Goal: Information Seeking & Learning: Learn about a topic

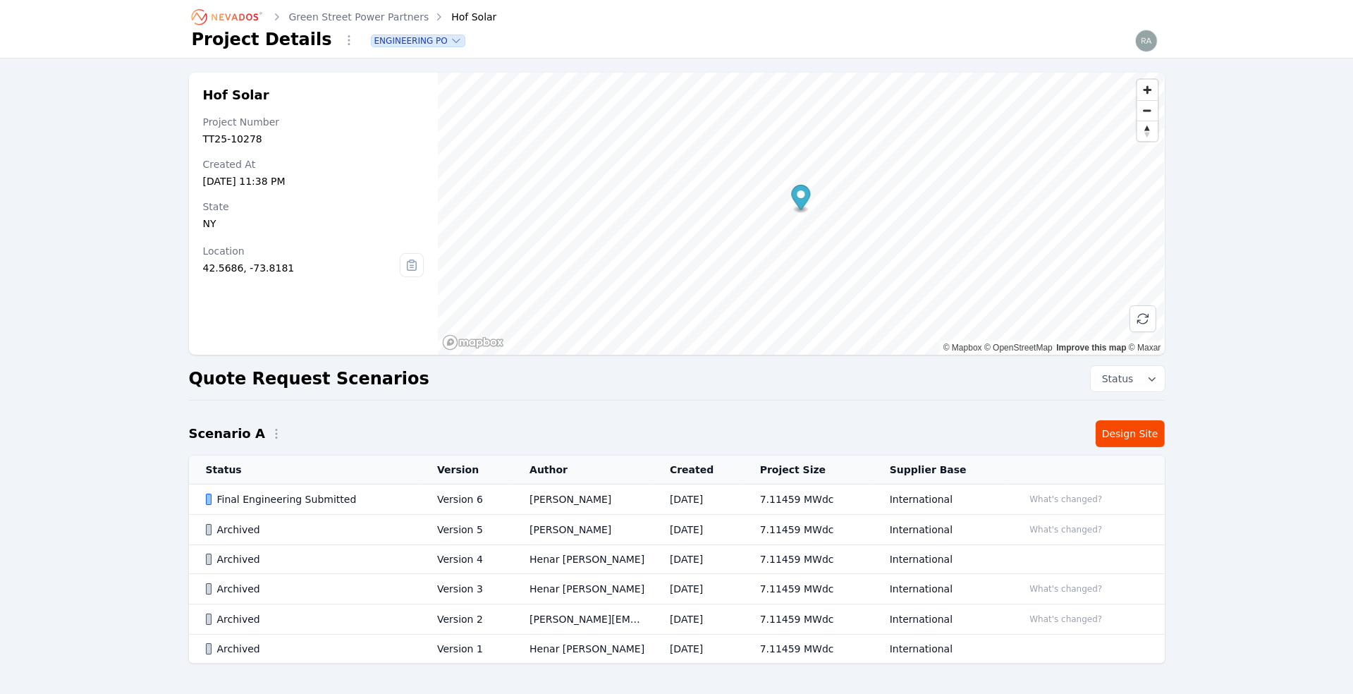
click at [242, 14] on icon "Breadcrumb" at bounding box center [234, 16] width 47 height 7
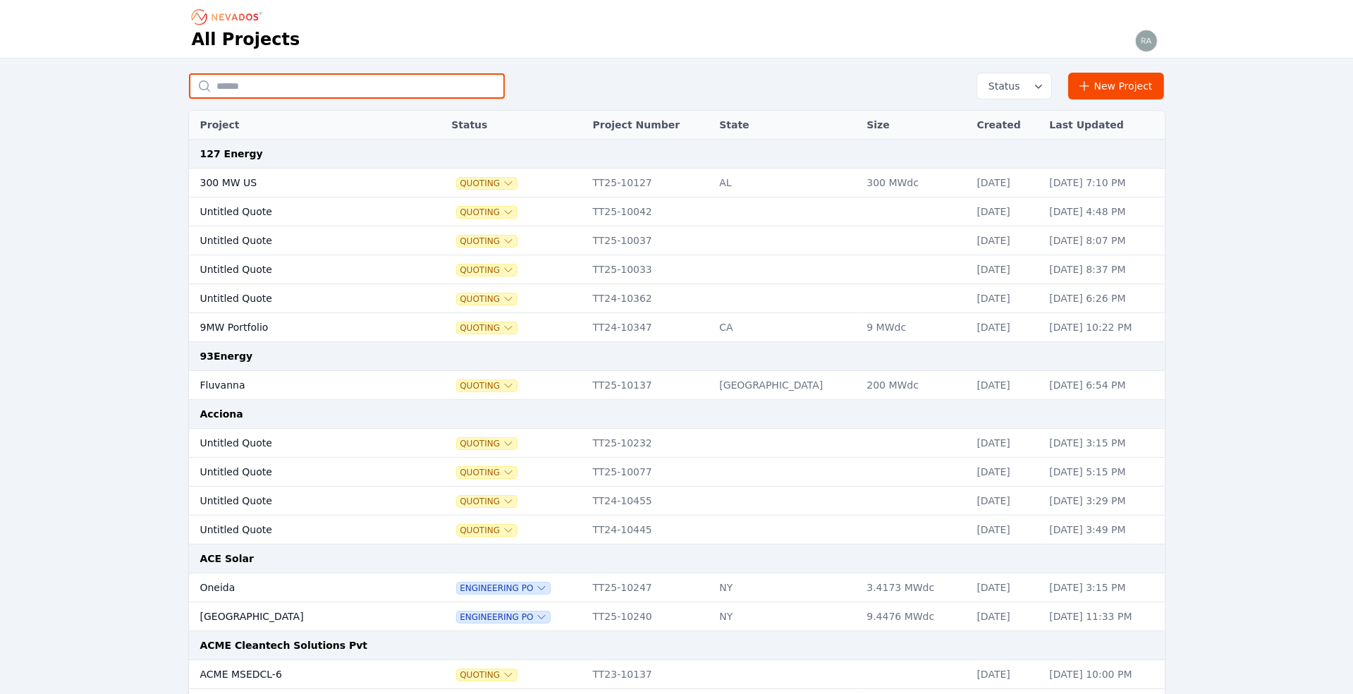
click at [247, 86] on input "text" at bounding box center [347, 85] width 316 height 25
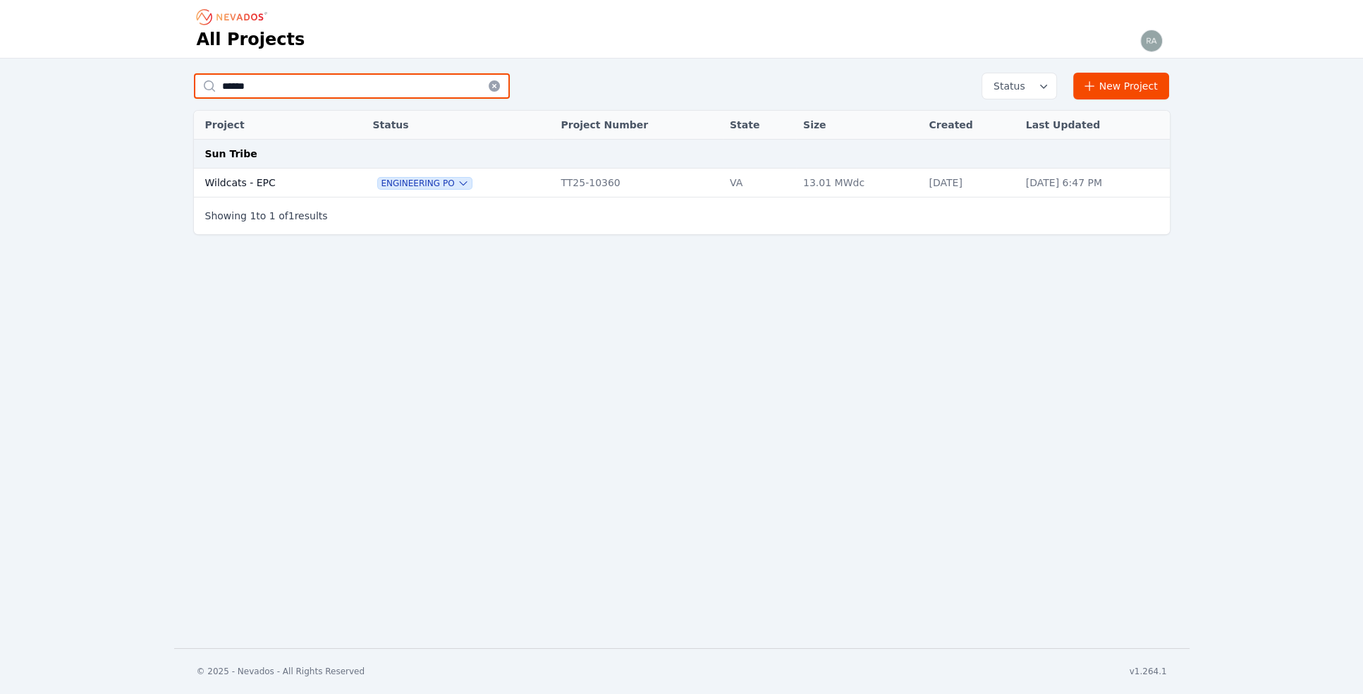
type input "******"
click at [260, 178] on td "Wildcats - EPC" at bounding box center [268, 182] width 149 height 29
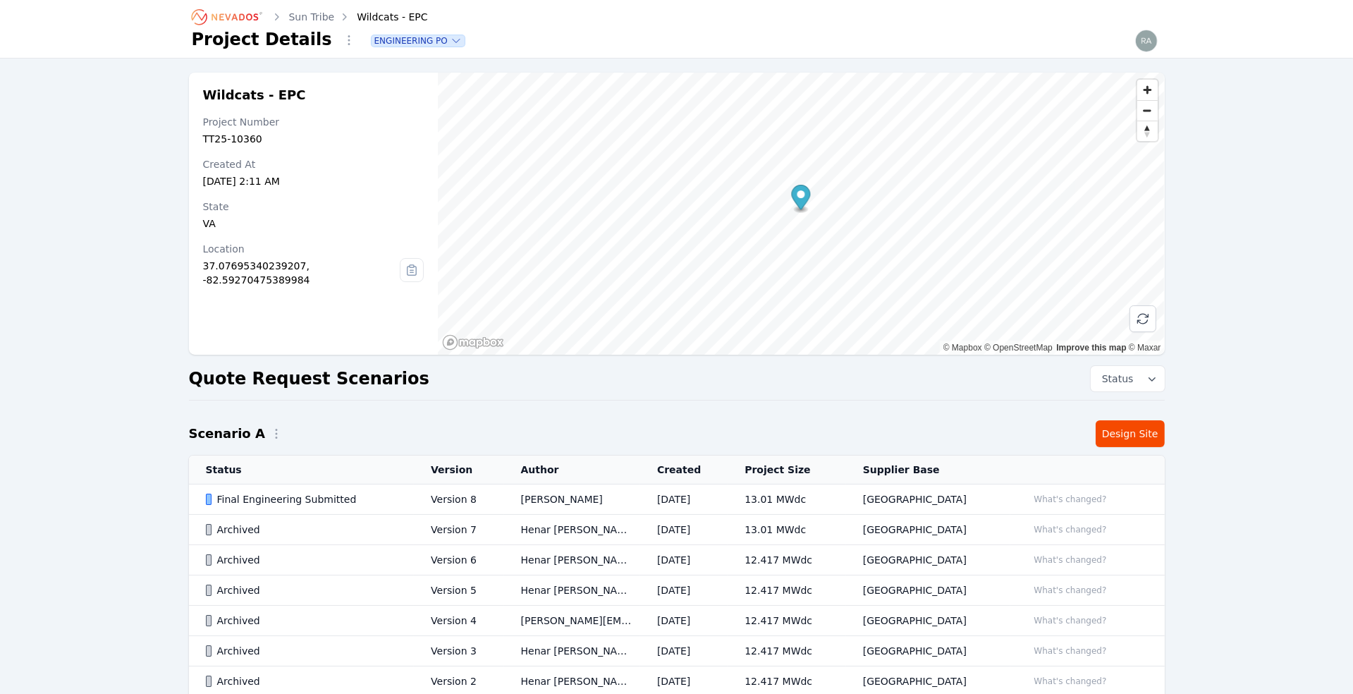
click at [449, 490] on td "Version 8" at bounding box center [459, 499] width 90 height 30
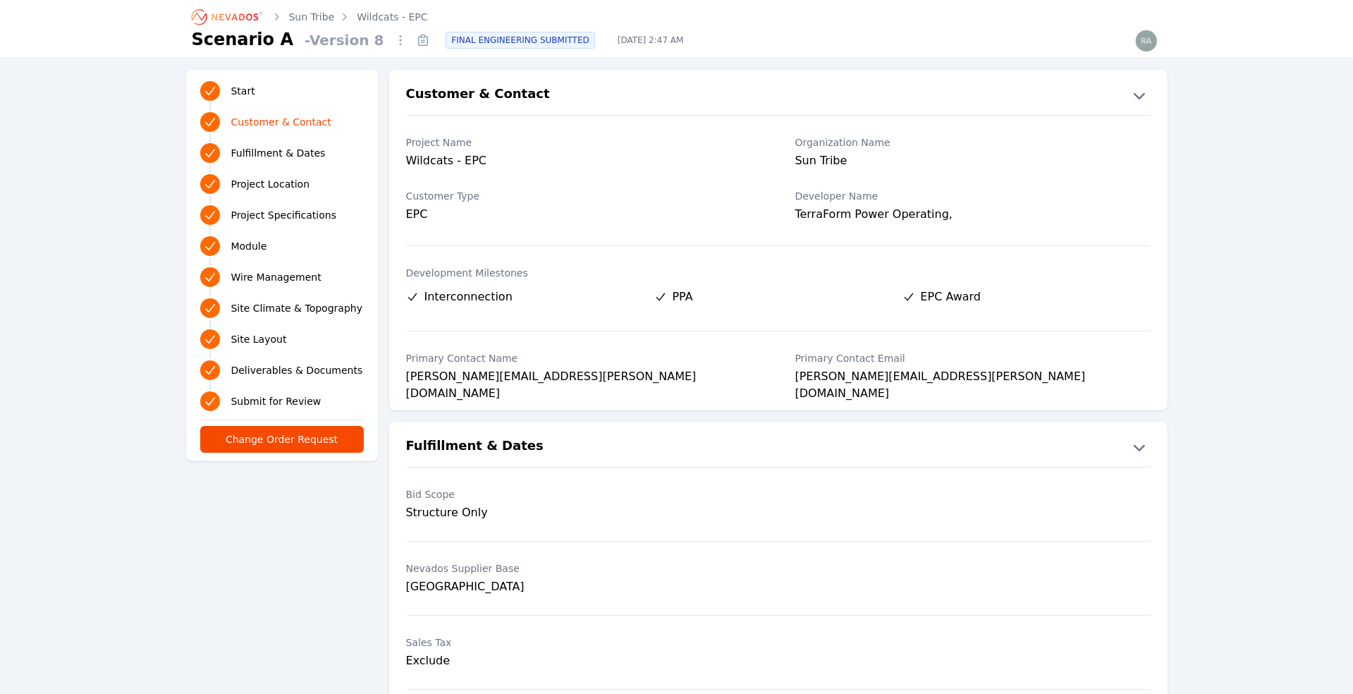
click at [422, 40] on icon at bounding box center [424, 40] width 4 height 0
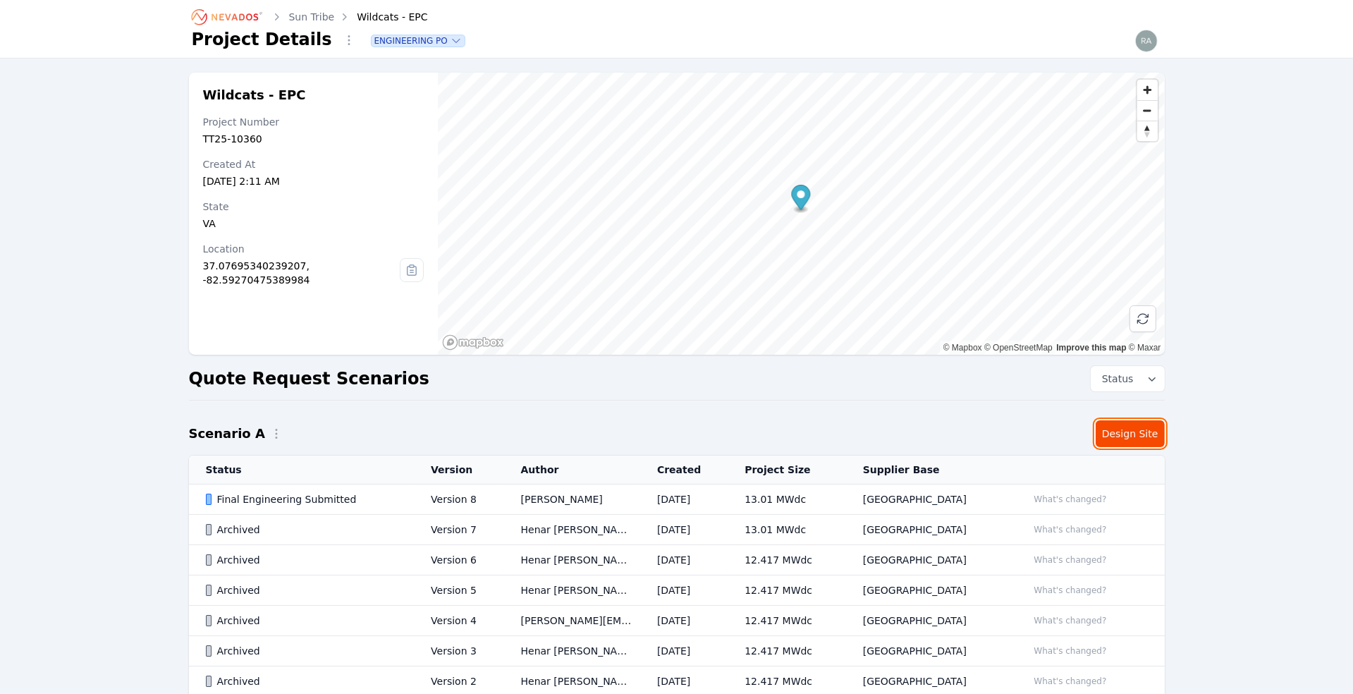
click at [806, 437] on link "Design Site" at bounding box center [1129, 433] width 69 height 27
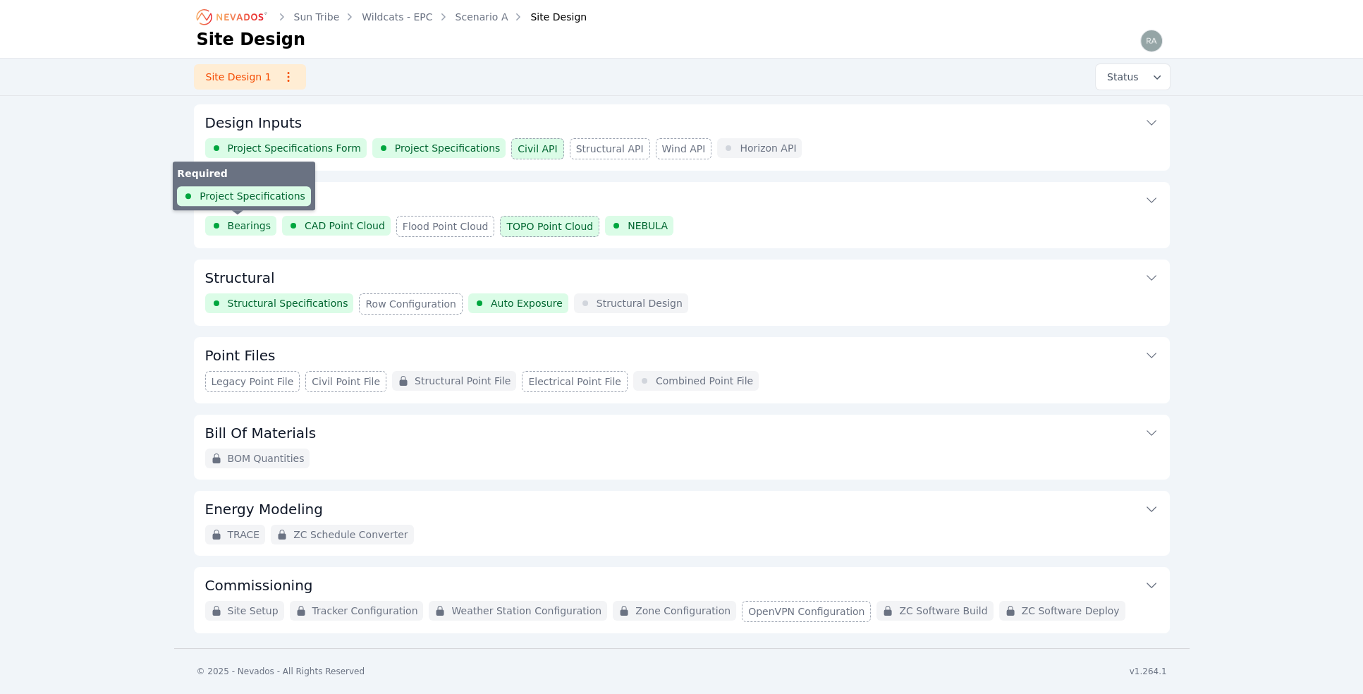
click at [250, 224] on span "Bearings" at bounding box center [250, 226] width 44 height 14
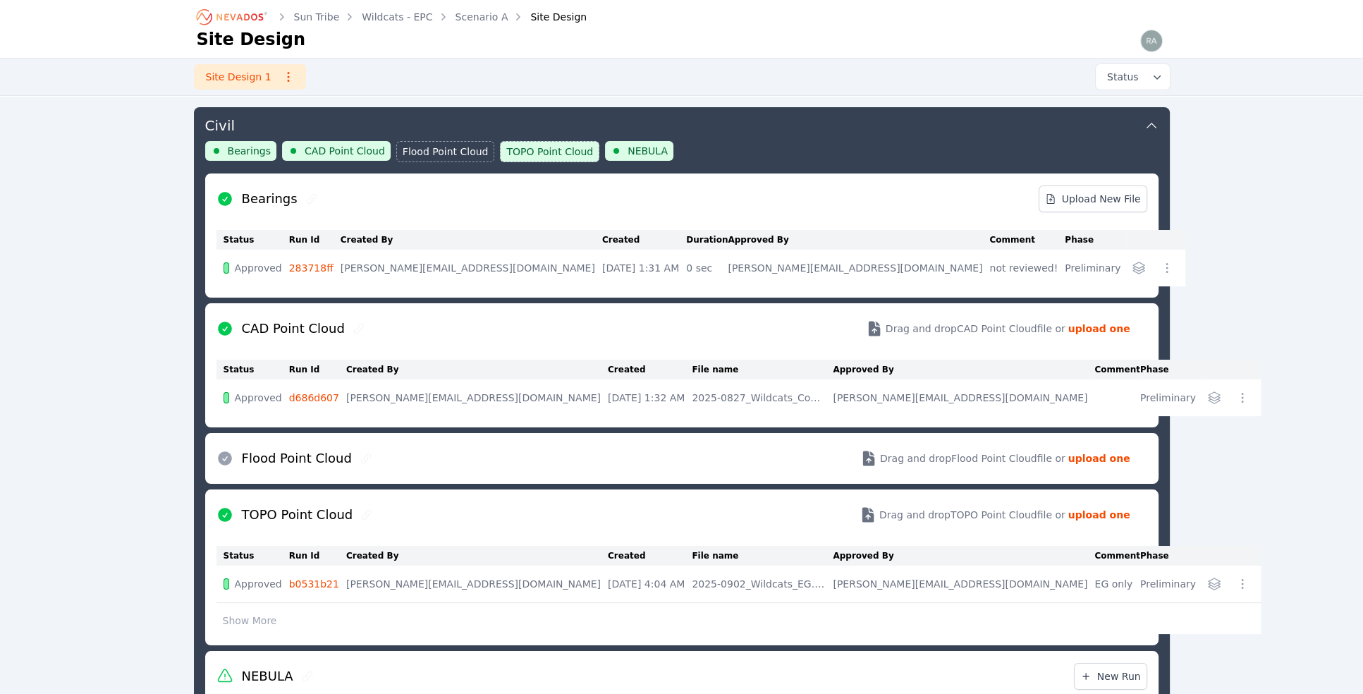
click at [806, 264] on icon "button" at bounding box center [1138, 268] width 14 height 14
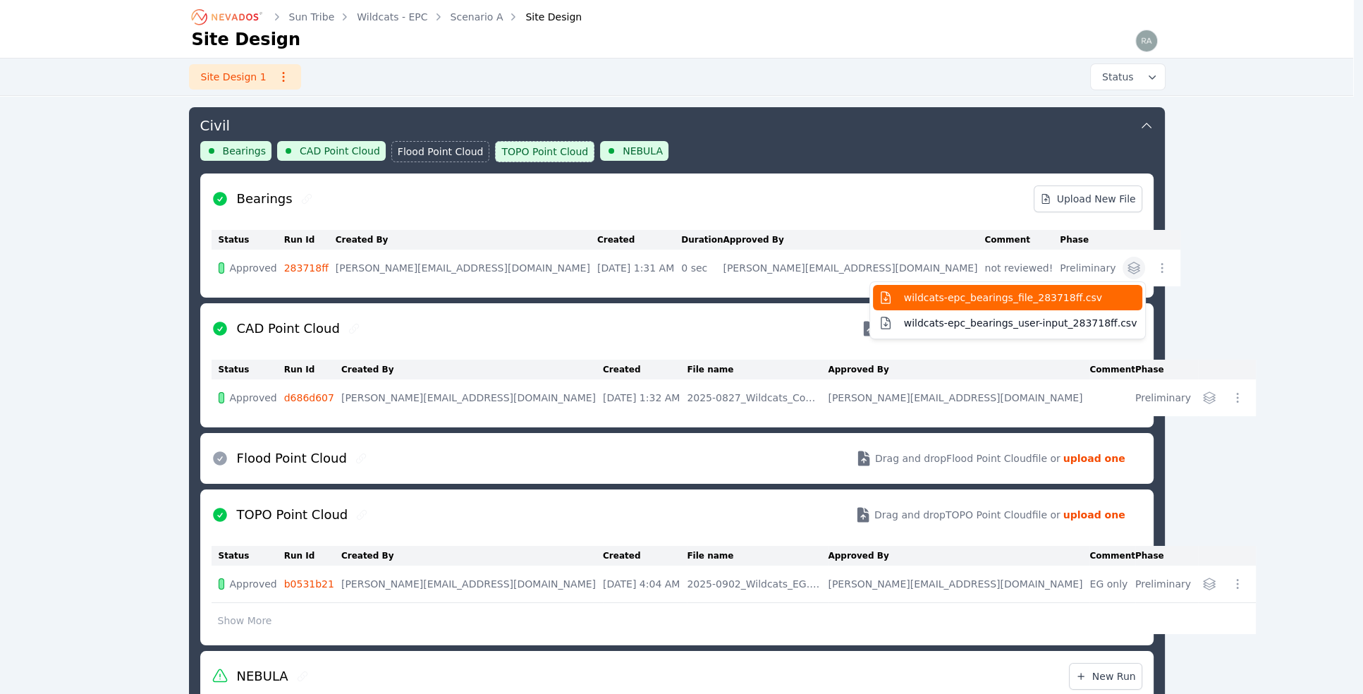
click at [806, 296] on span "wildcats-epc_bearings_file_283718ff.csv" at bounding box center [1003, 297] width 198 height 14
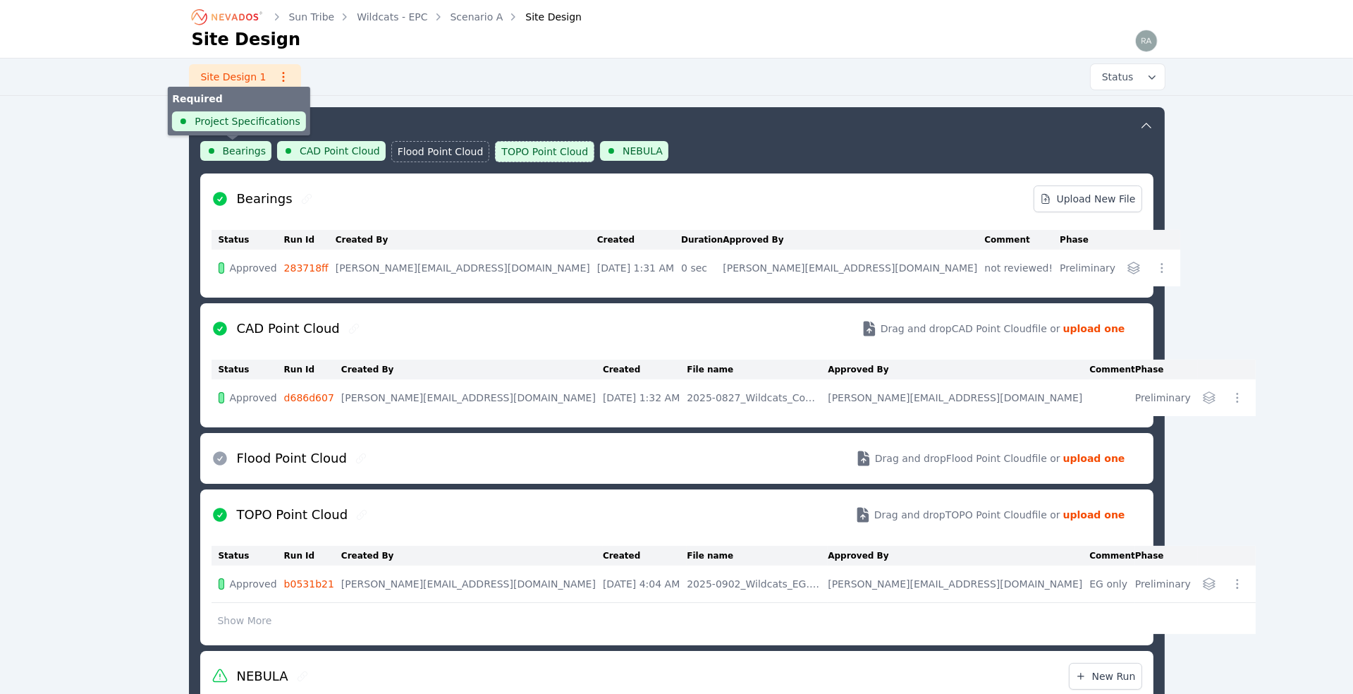
click at [235, 149] on span "Bearings" at bounding box center [245, 151] width 44 height 14
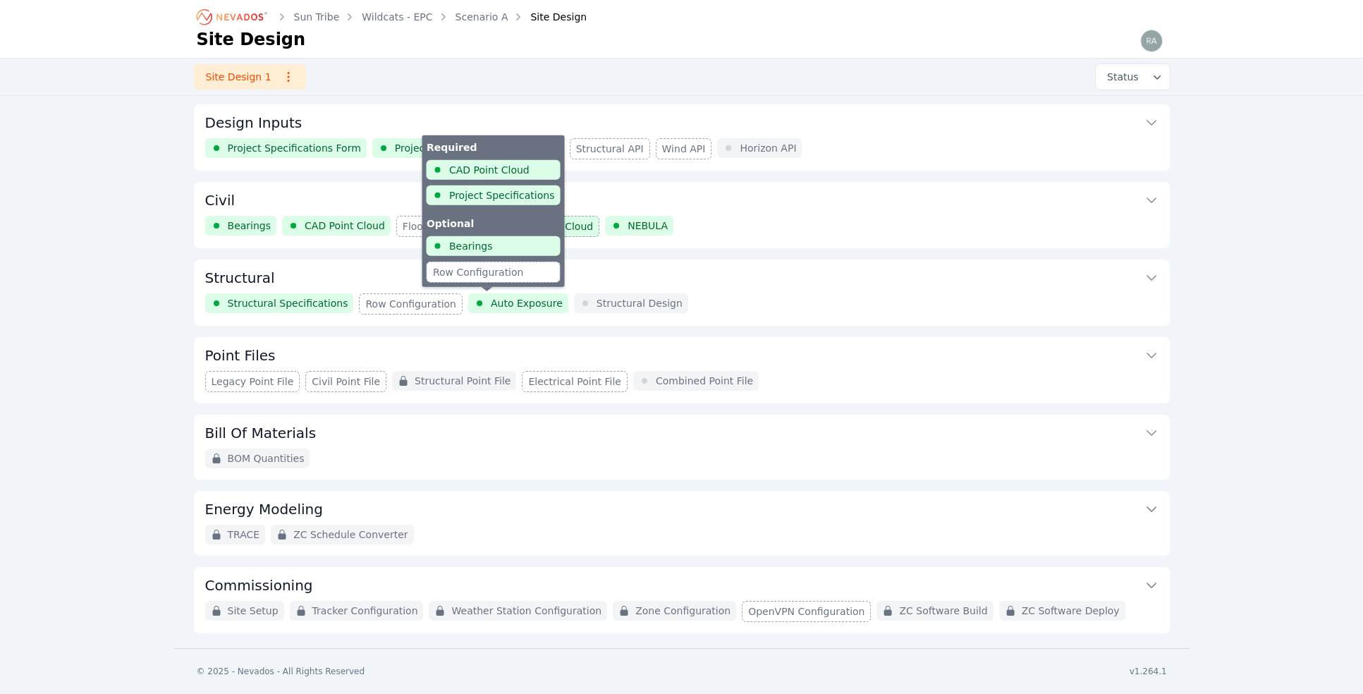
click at [504, 300] on span "Auto Exposure" at bounding box center [527, 303] width 72 height 14
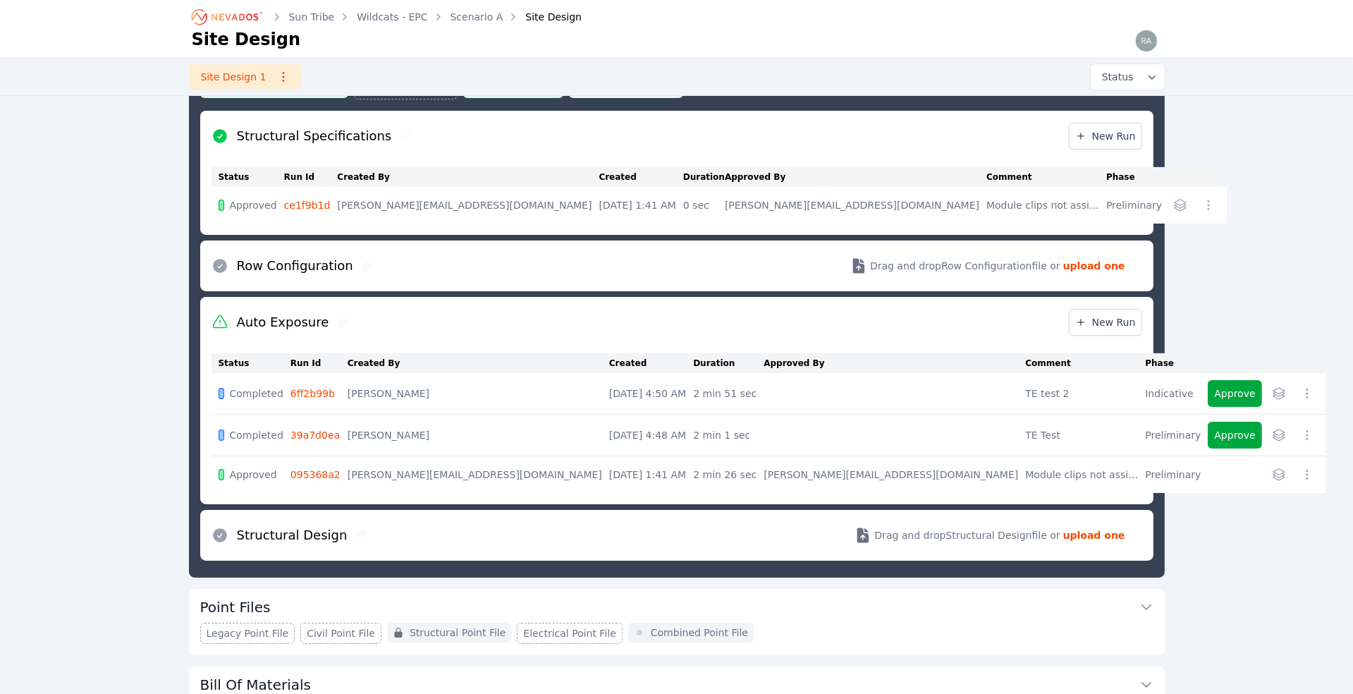
scroll to position [279, 0]
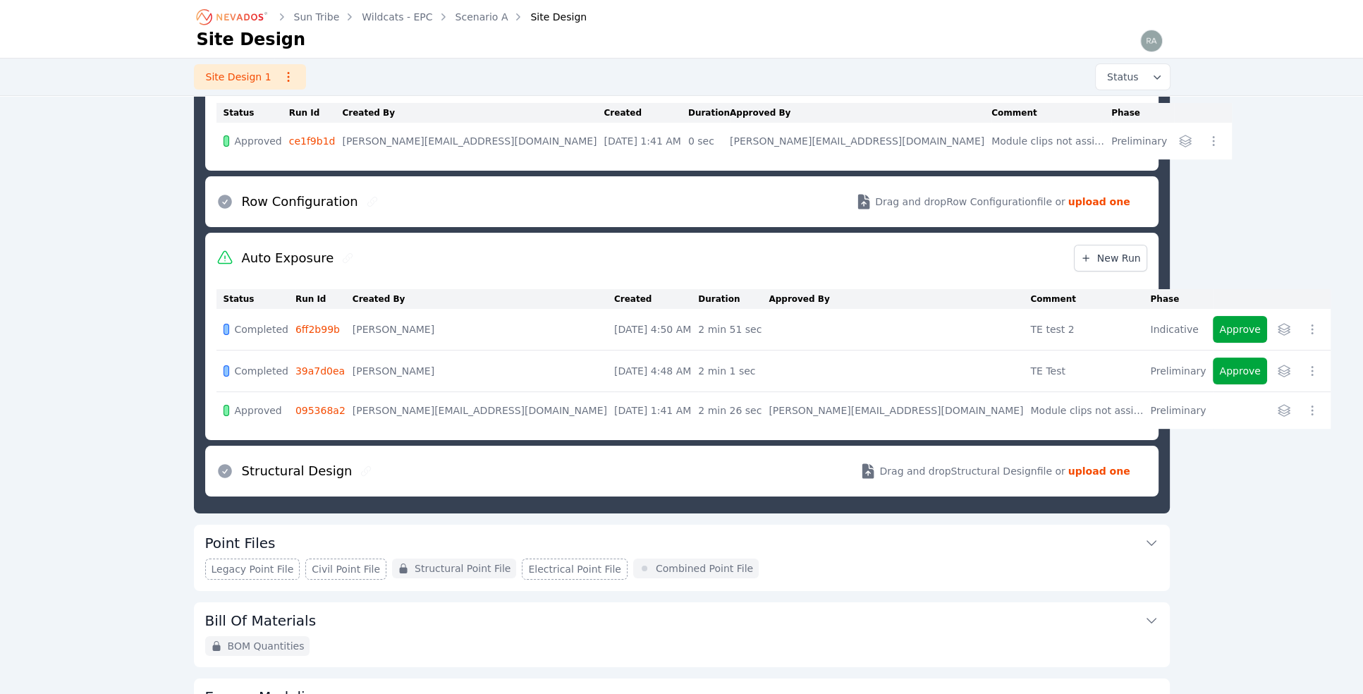
click at [806, 403] on icon "button" at bounding box center [1284, 410] width 14 height 14
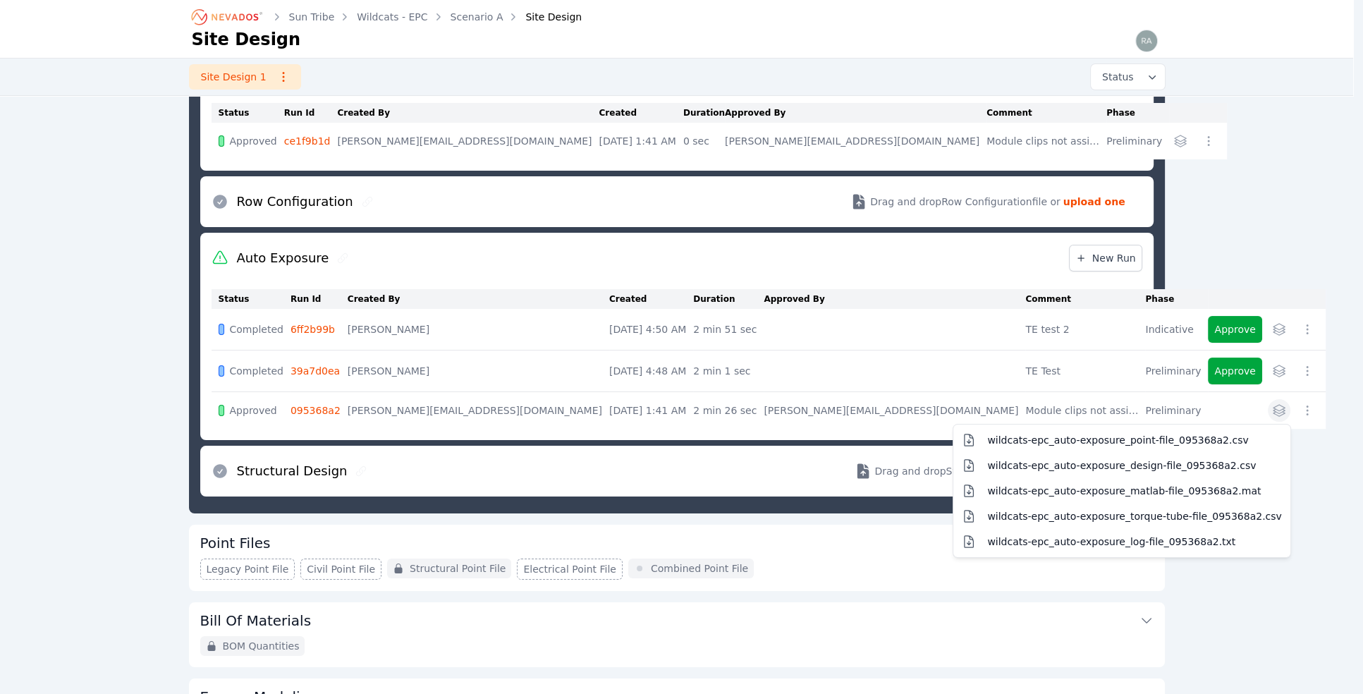
click at [744, 425] on div "Status Run Id Created By Created Duration Approved By Comment Phase Completed 6…" at bounding box center [676, 361] width 930 height 156
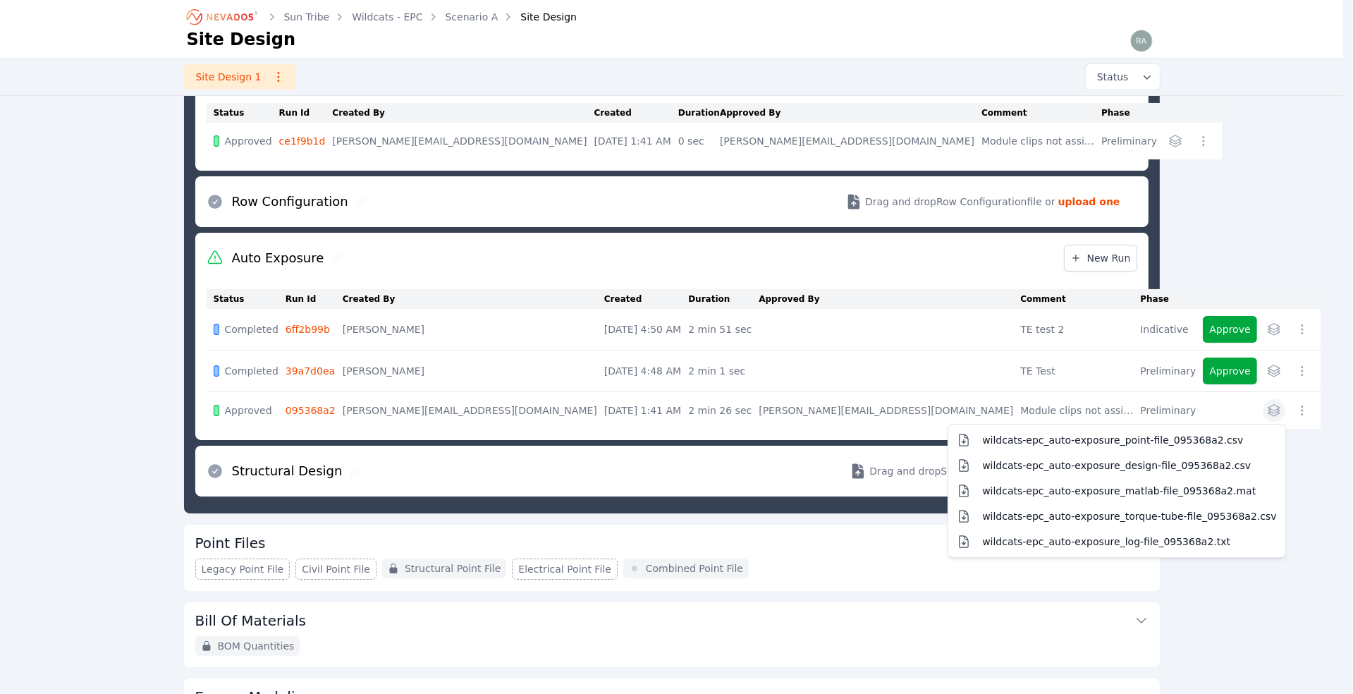
click at [806, 405] on icon "button" at bounding box center [1273, 410] width 11 height 11
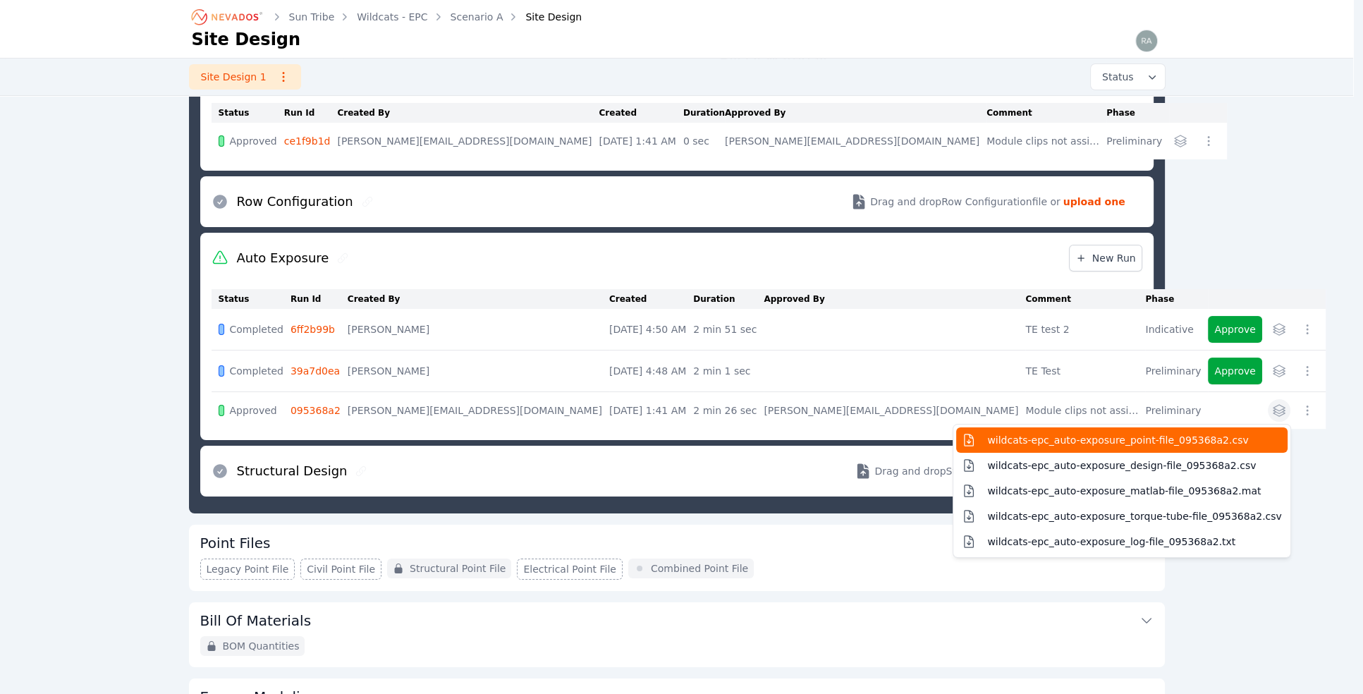
click at [806, 435] on span "wildcats-epc_auto-exposure_point-file_095368a2.csv" at bounding box center [1117, 440] width 261 height 14
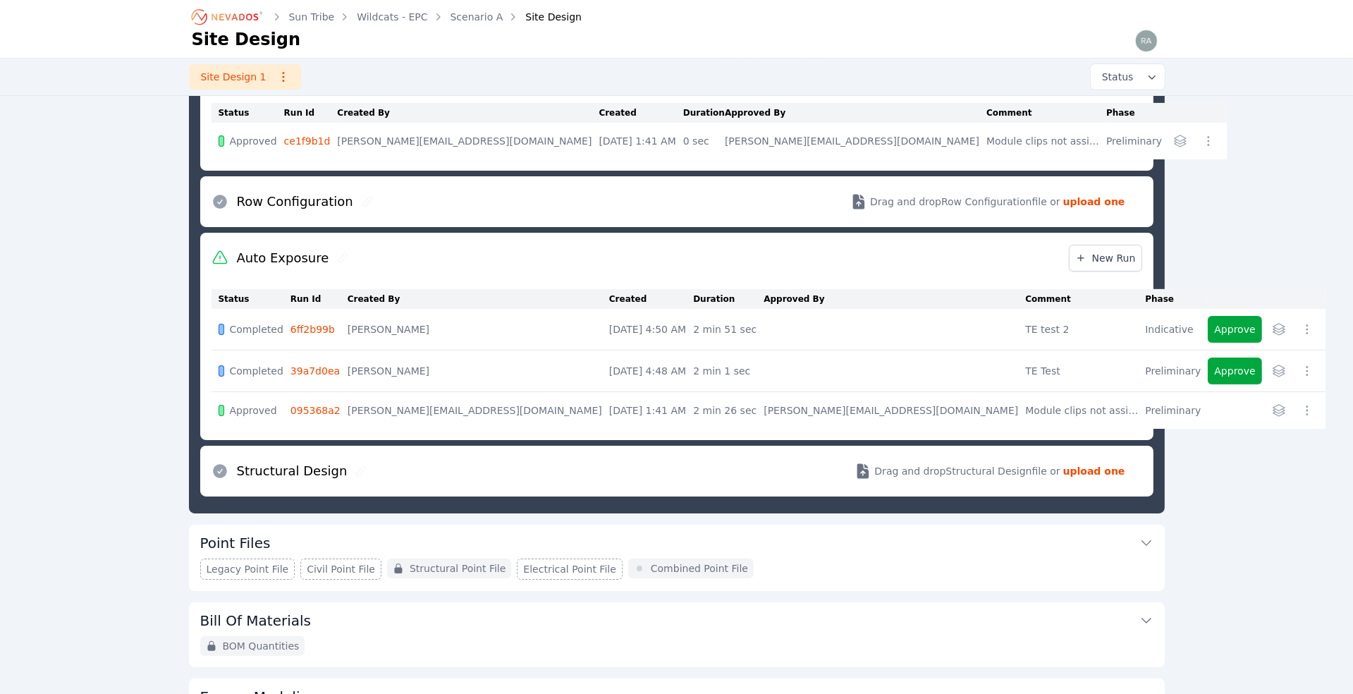
click at [156, 183] on div "Sun Tribe Wildcats - EPC Scenario A Site Design Site Design Site Design 1 Statu…" at bounding box center [676, 276] width 1353 height 1111
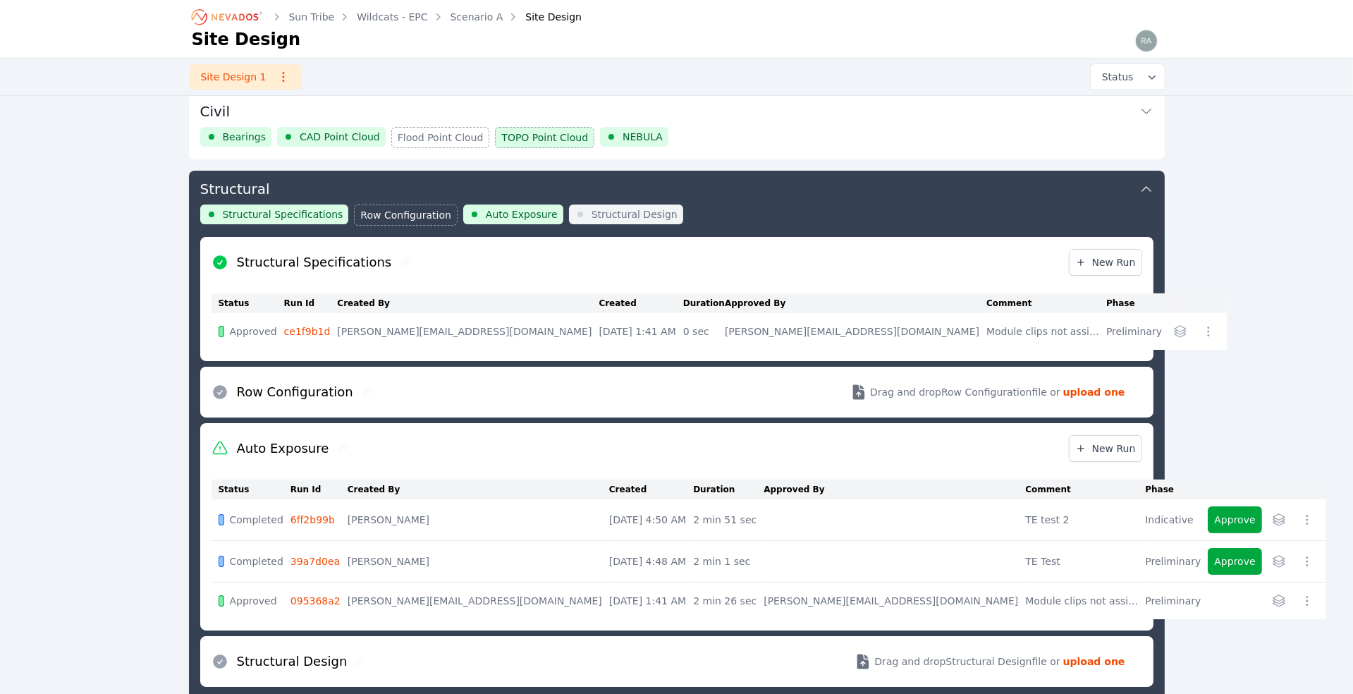
scroll to position [87, 0]
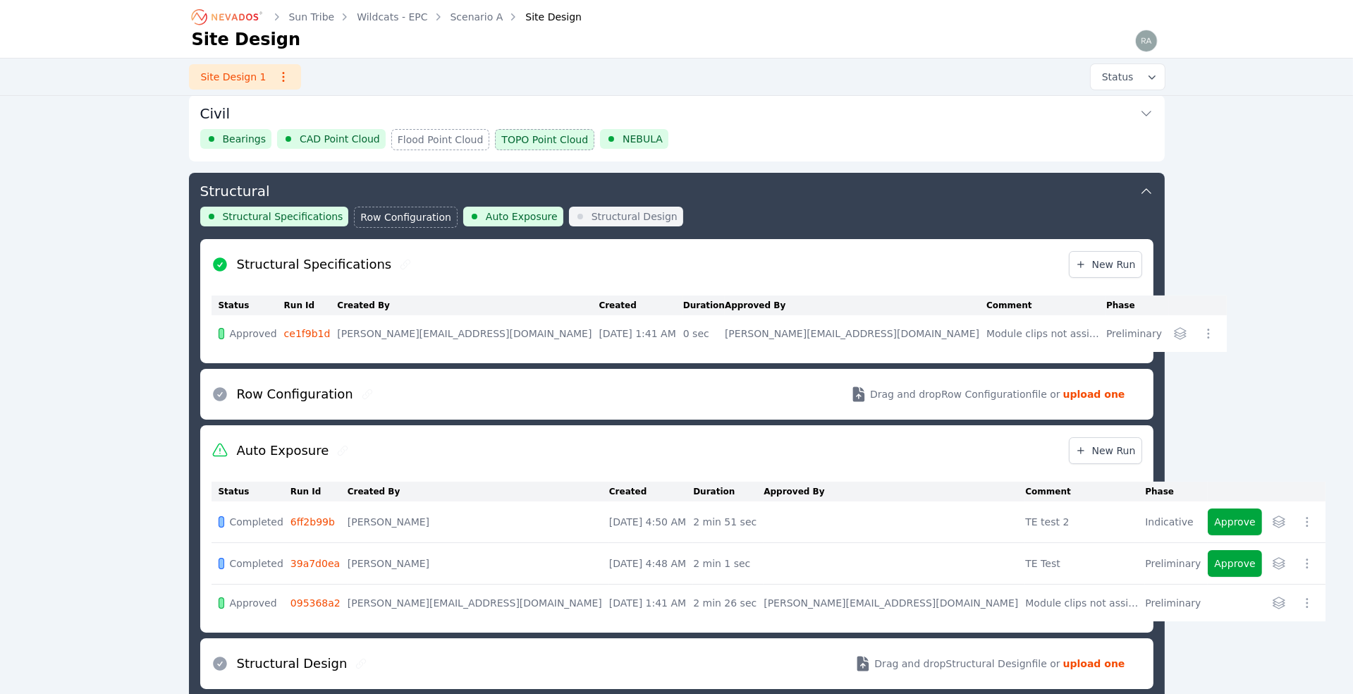
click at [262, 209] on span "Structural Specifications" at bounding box center [283, 216] width 121 height 14
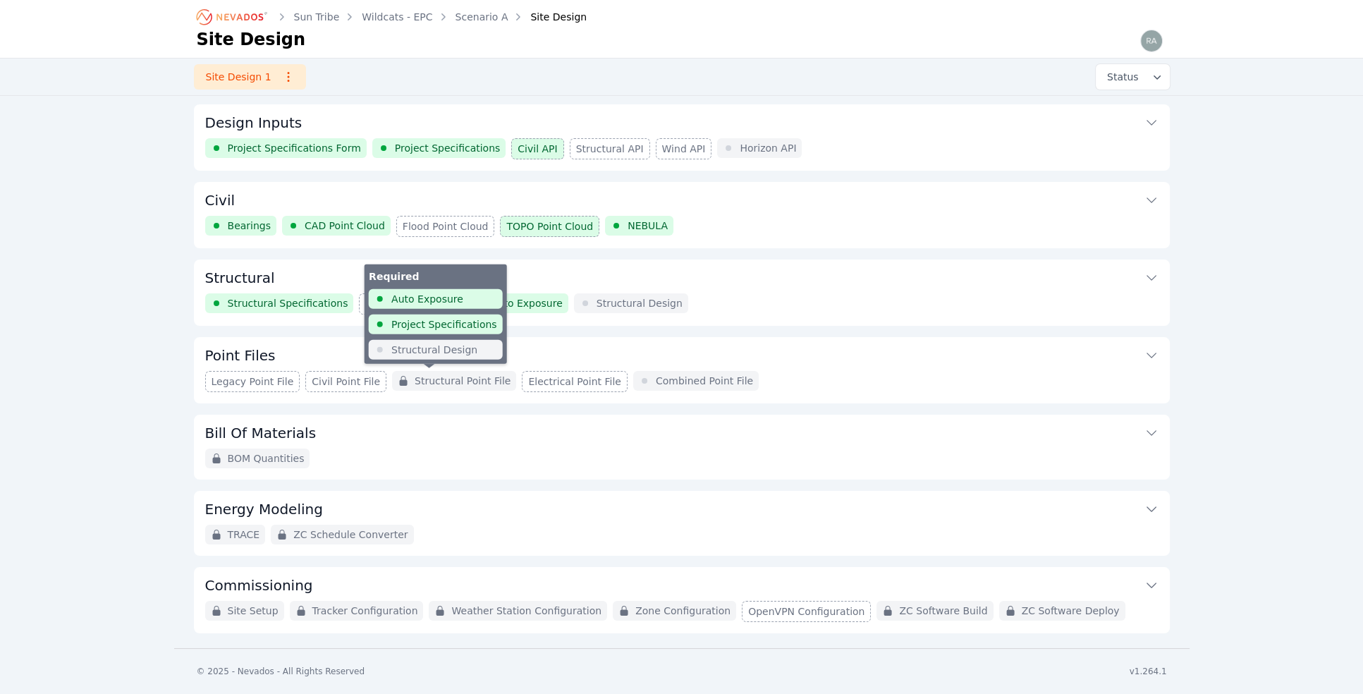
click at [461, 377] on span "Structural Point File" at bounding box center [462, 381] width 96 height 14
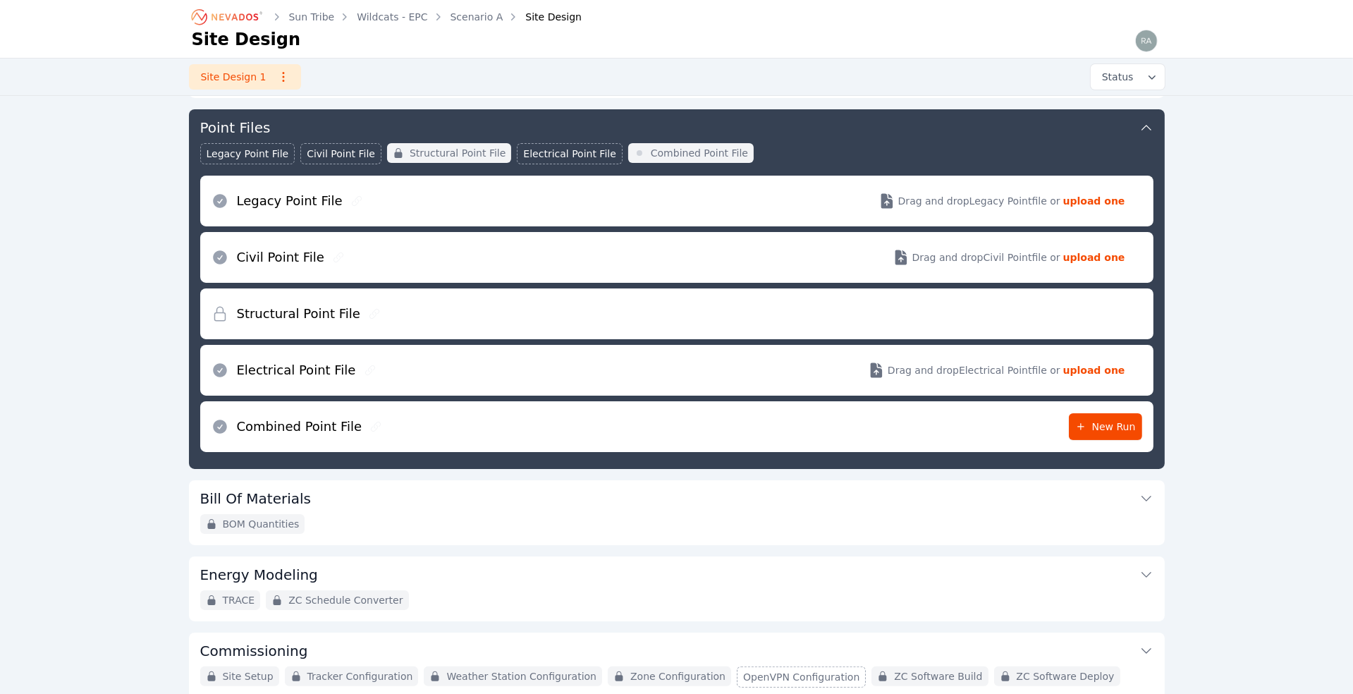
click at [806, 116] on button "Point Files" at bounding box center [676, 126] width 953 height 34
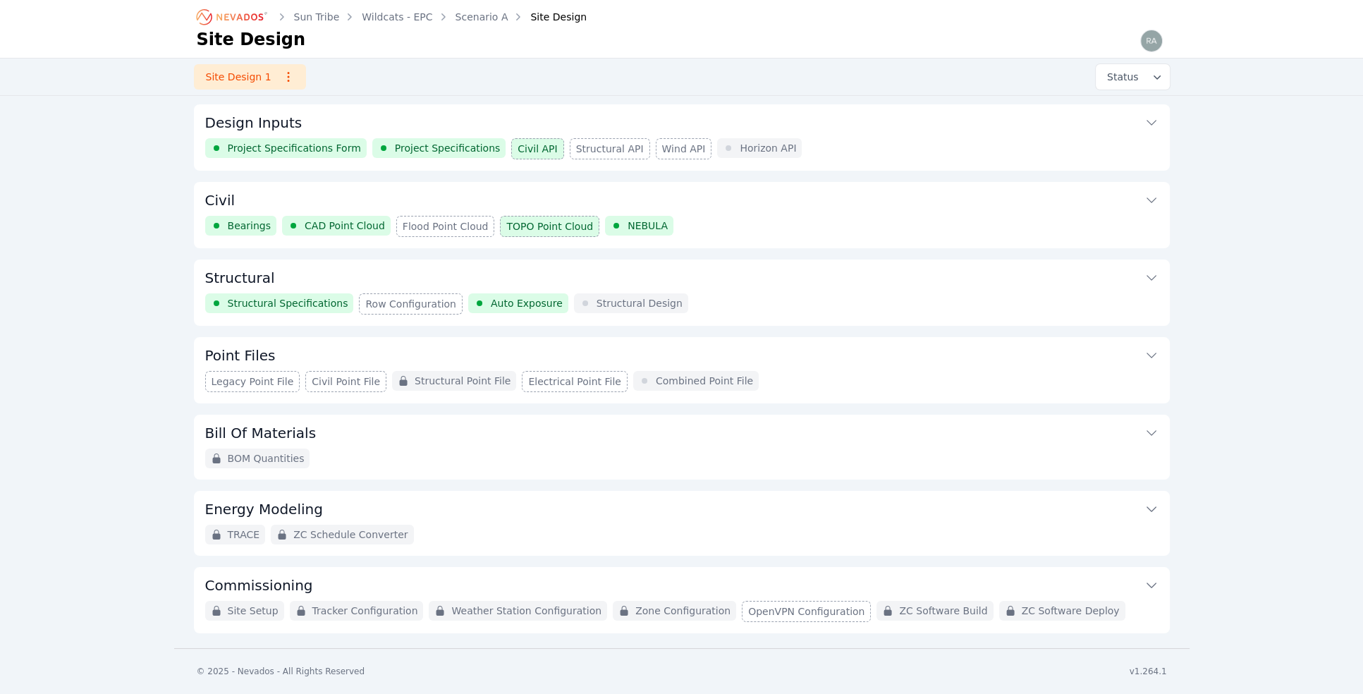
click at [302, 298] on span "Structural Specifications" at bounding box center [288, 303] width 121 height 14
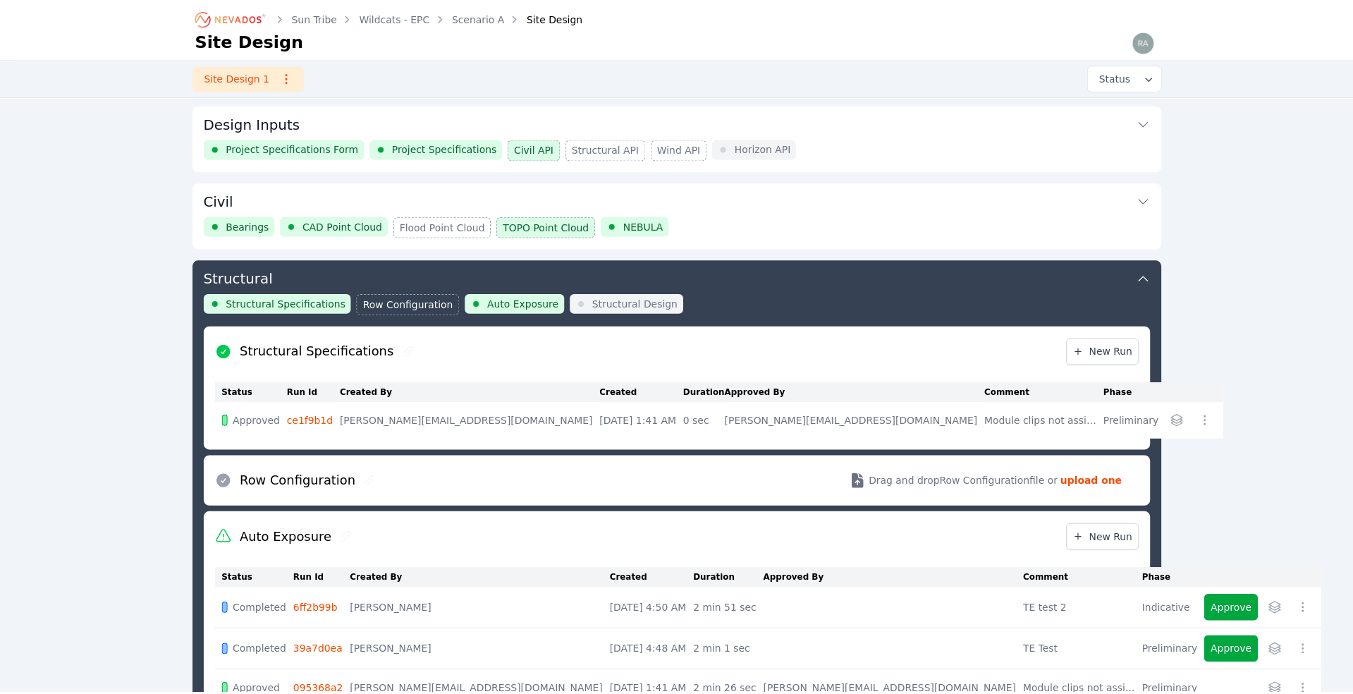
scroll to position [151, 0]
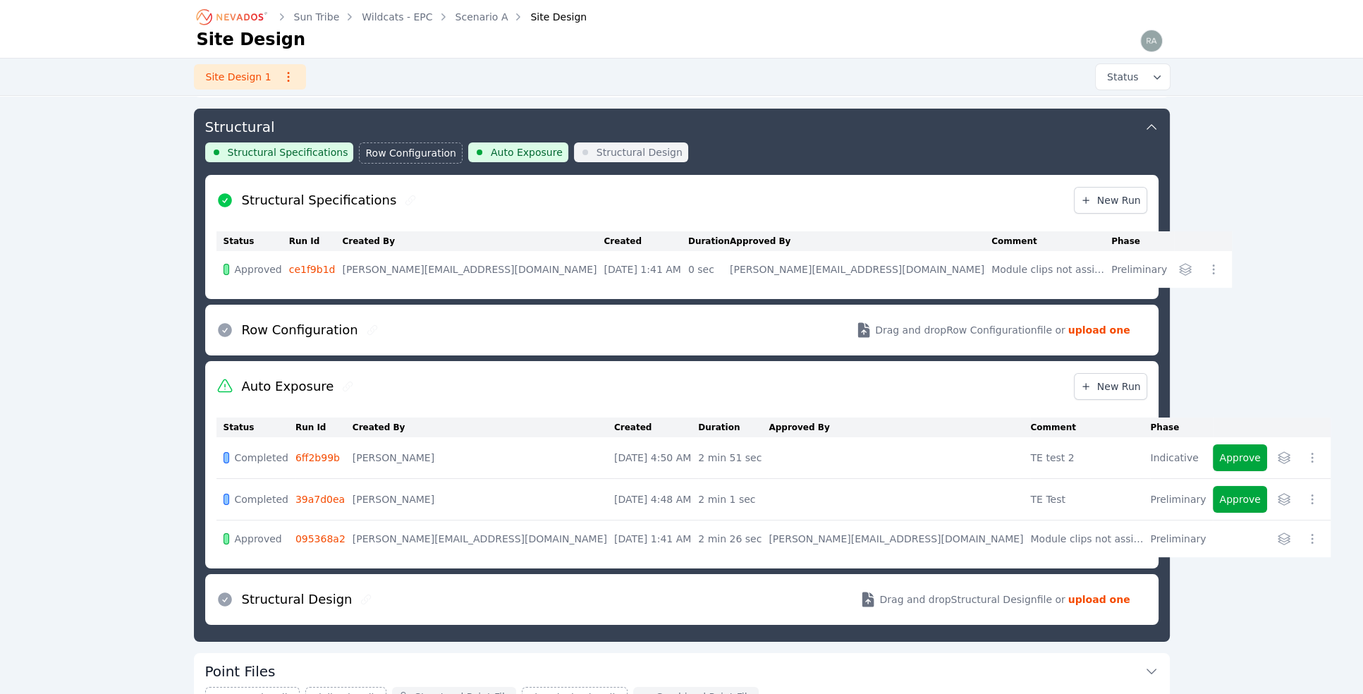
click at [806, 531] on icon "button" at bounding box center [1284, 538] width 14 height 14
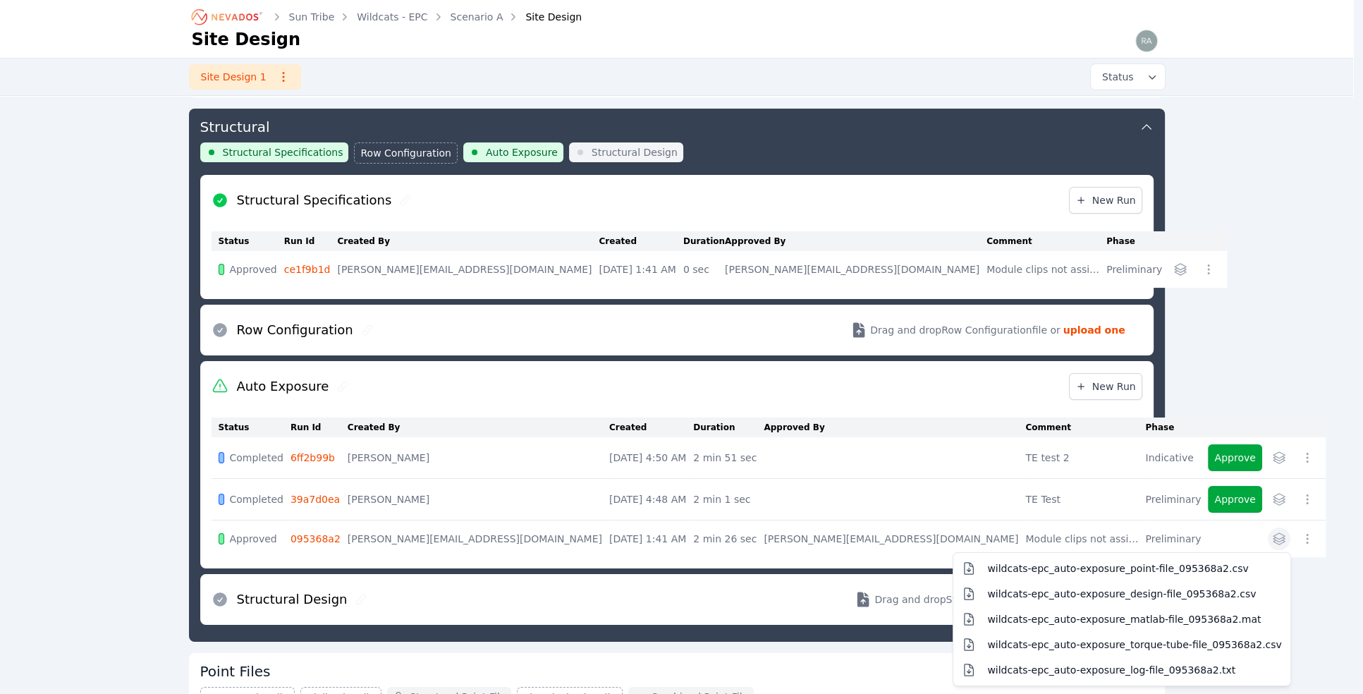
click at [806, 444] on div "Sun Tribe Wildcats - EPC Scenario A Site Design Site Design Site Design 1 Statu…" at bounding box center [676, 404] width 1353 height 1111
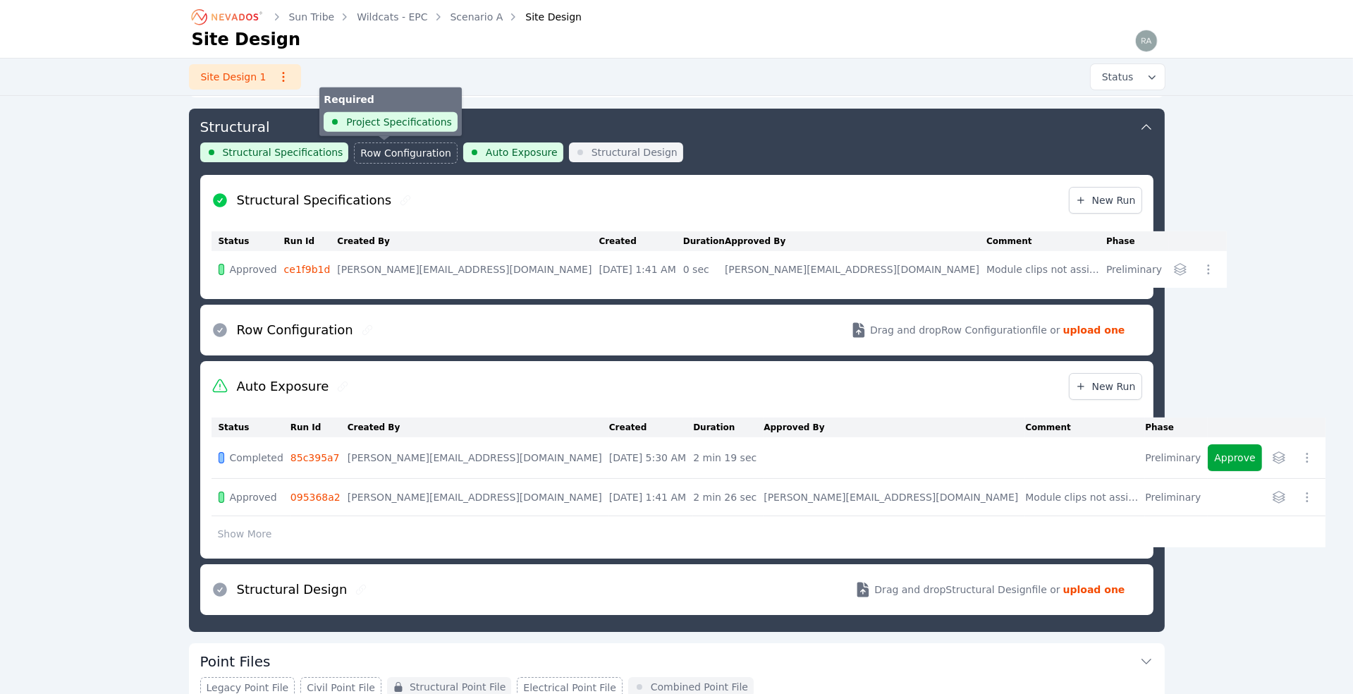
click at [383, 146] on span "Row Configuration" at bounding box center [405, 153] width 91 height 14
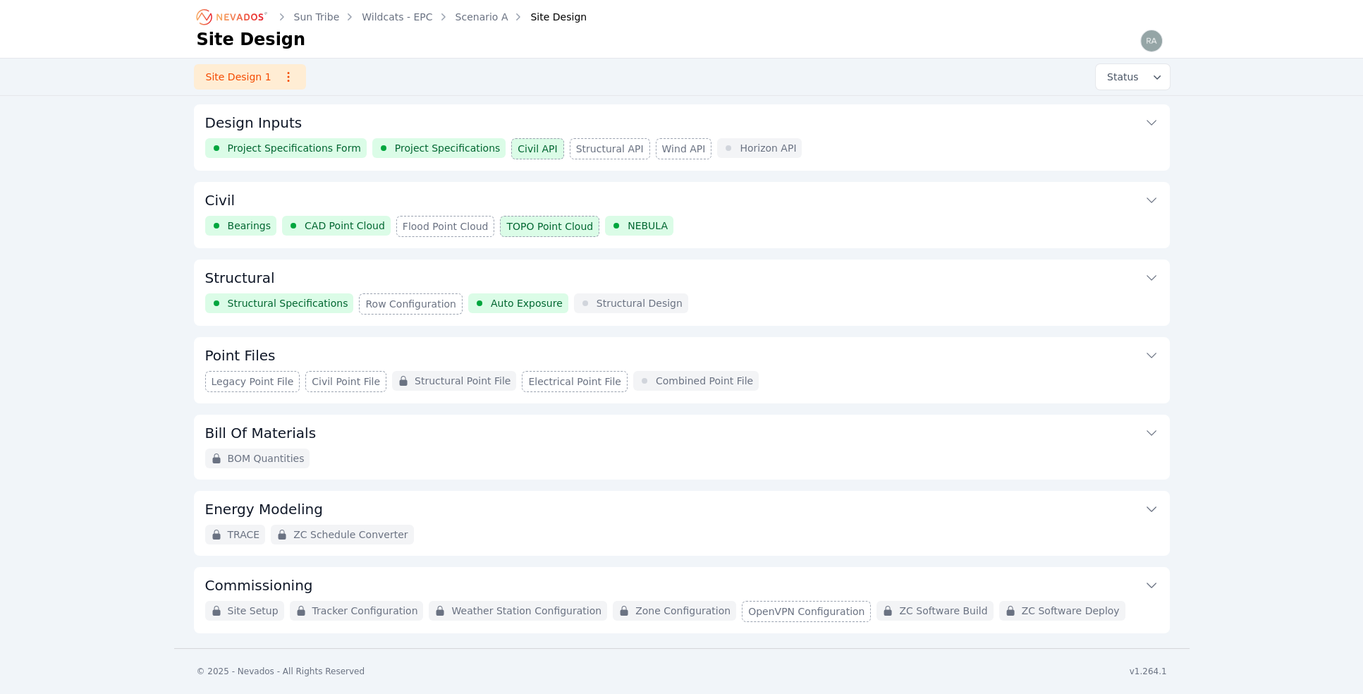
click at [412, 144] on span "Project Specifications" at bounding box center [448, 148] width 106 height 14
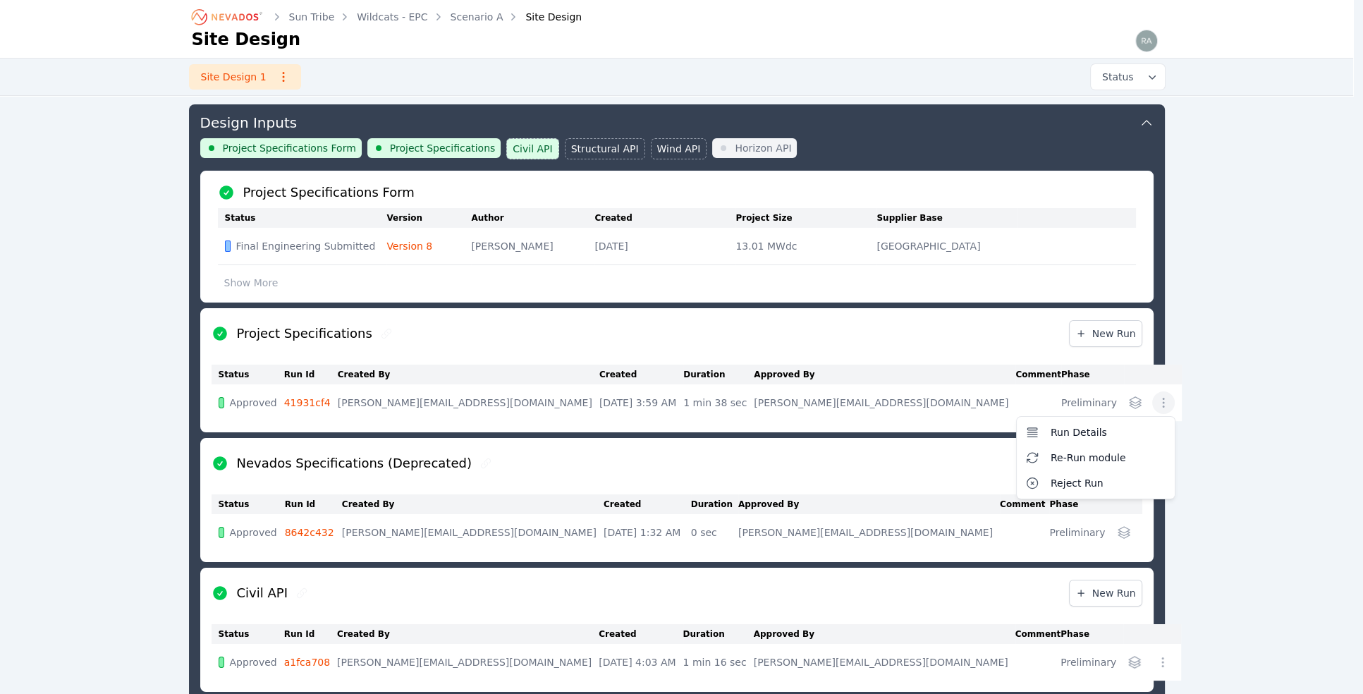
click at [806, 395] on icon "button" at bounding box center [1163, 402] width 14 height 14
click at [806, 429] on span "Run Details" at bounding box center [1078, 432] width 56 height 14
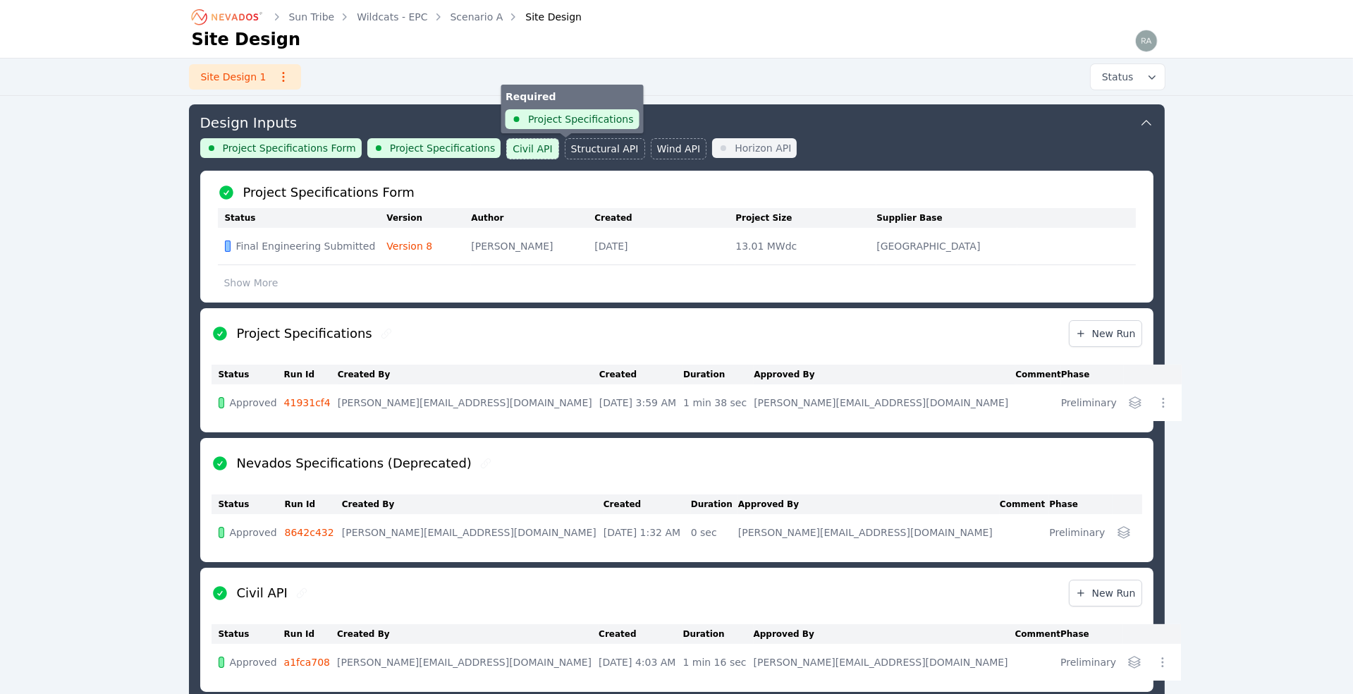
click at [582, 151] on span "Structural API" at bounding box center [605, 149] width 68 height 14
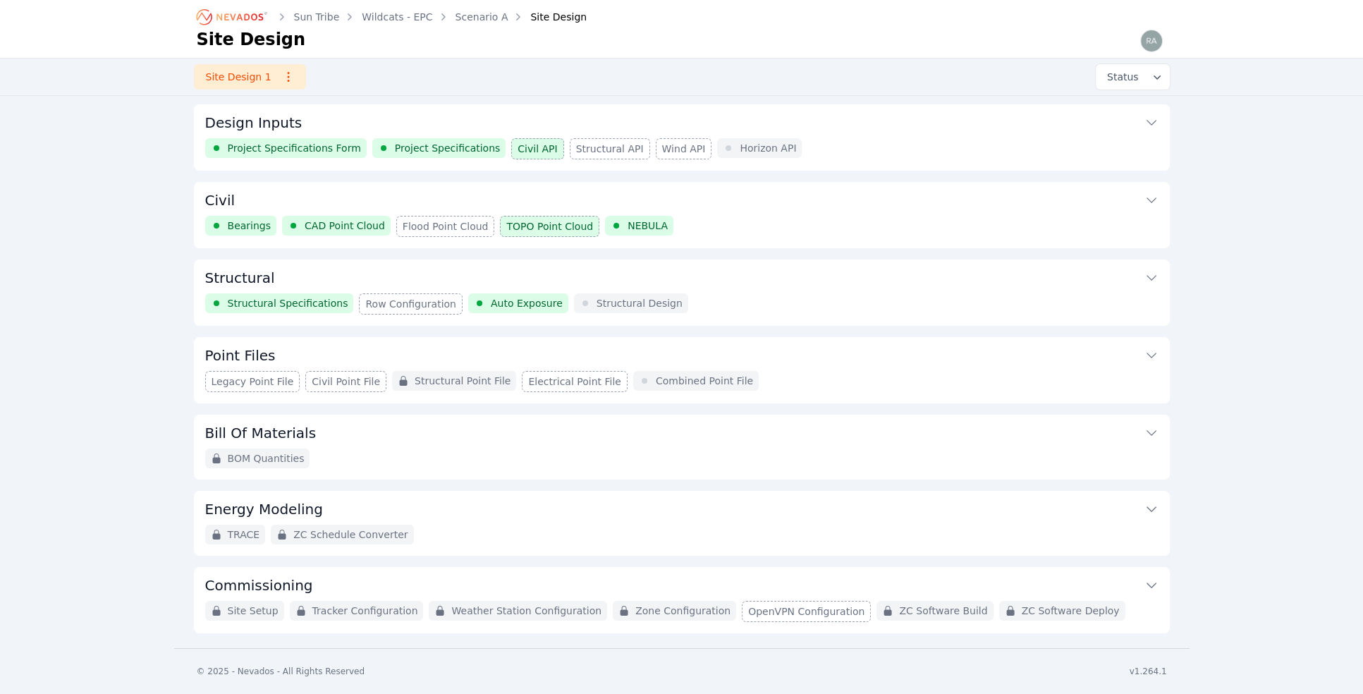
click at [281, 149] on span "Project Specifications Form" at bounding box center [294, 148] width 133 height 14
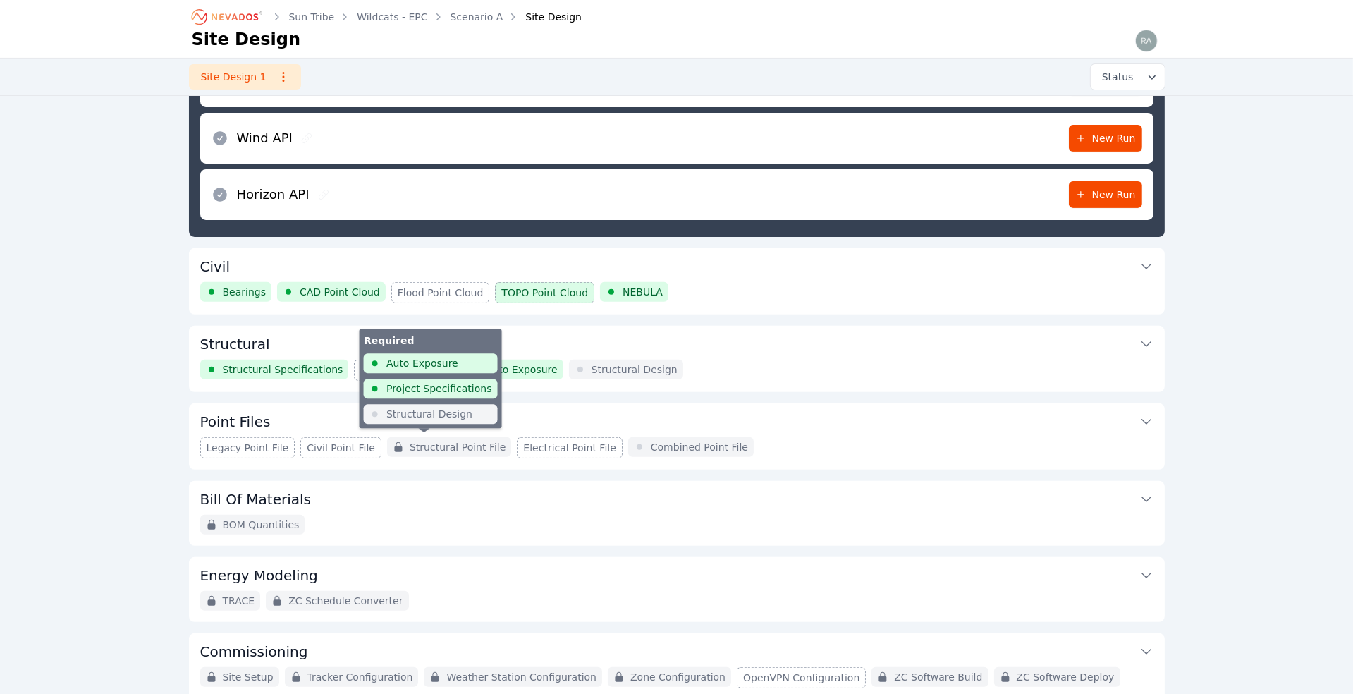
scroll to position [696, 0]
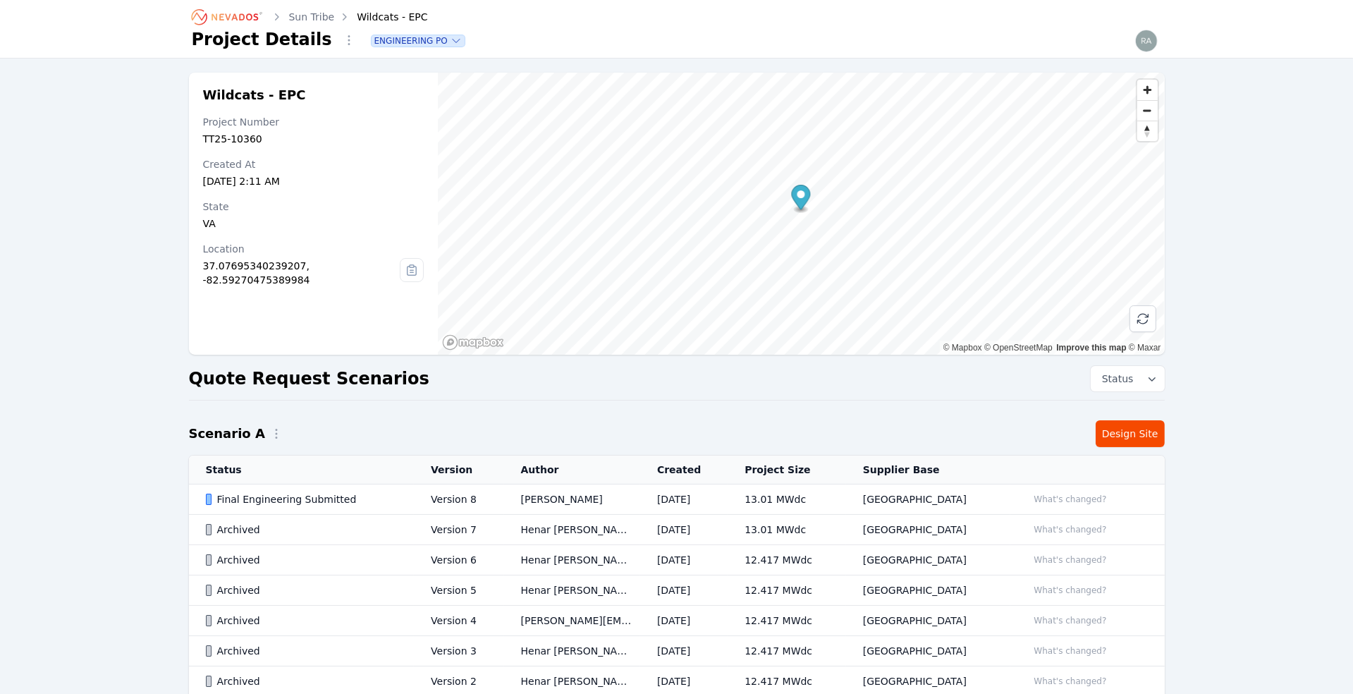
click at [453, 497] on td "Version 8" at bounding box center [459, 499] width 90 height 30
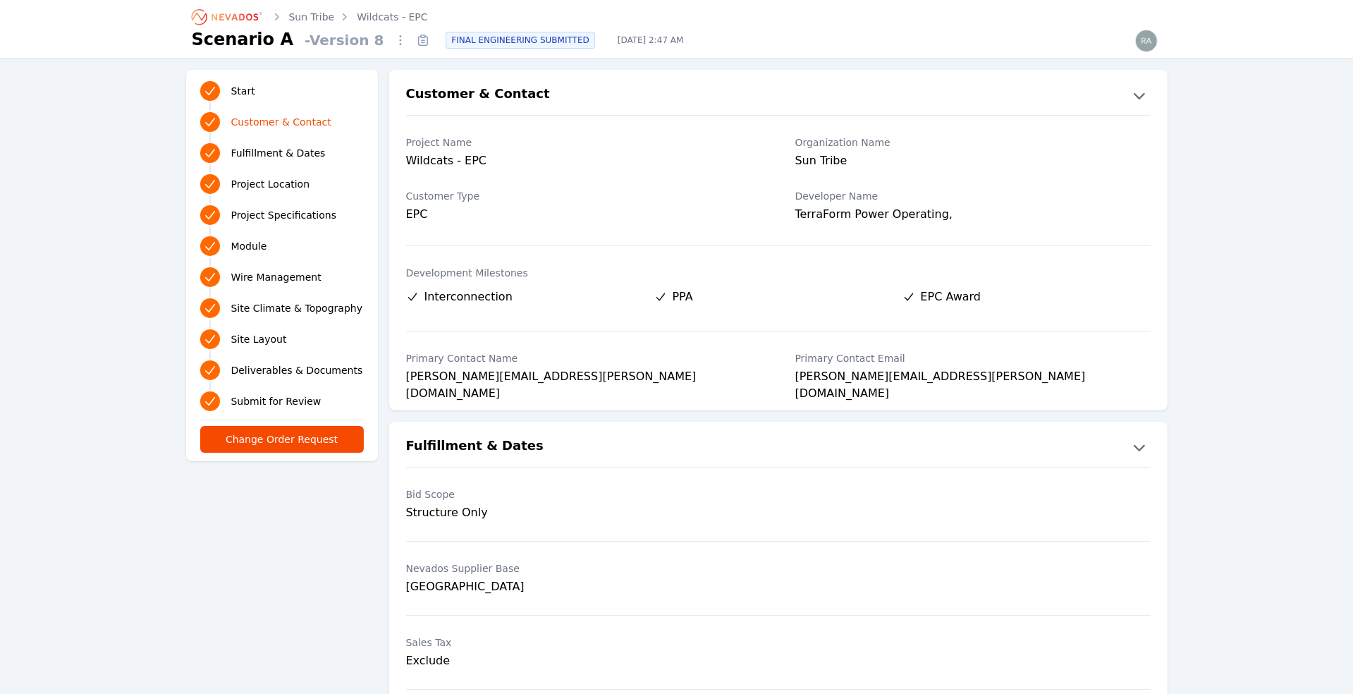
click at [286, 177] on span "Project Location" at bounding box center [270, 184] width 79 height 14
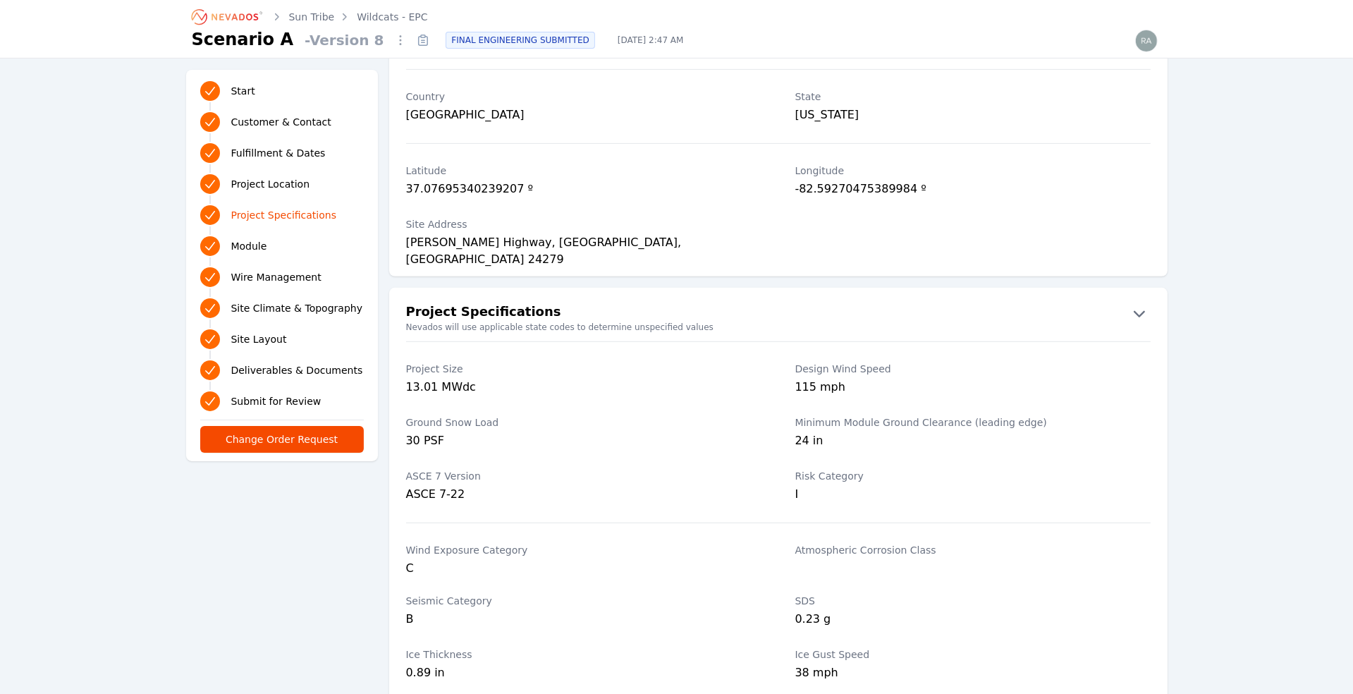
scroll to position [824, 0]
